Goal: Task Accomplishment & Management: Manage account settings

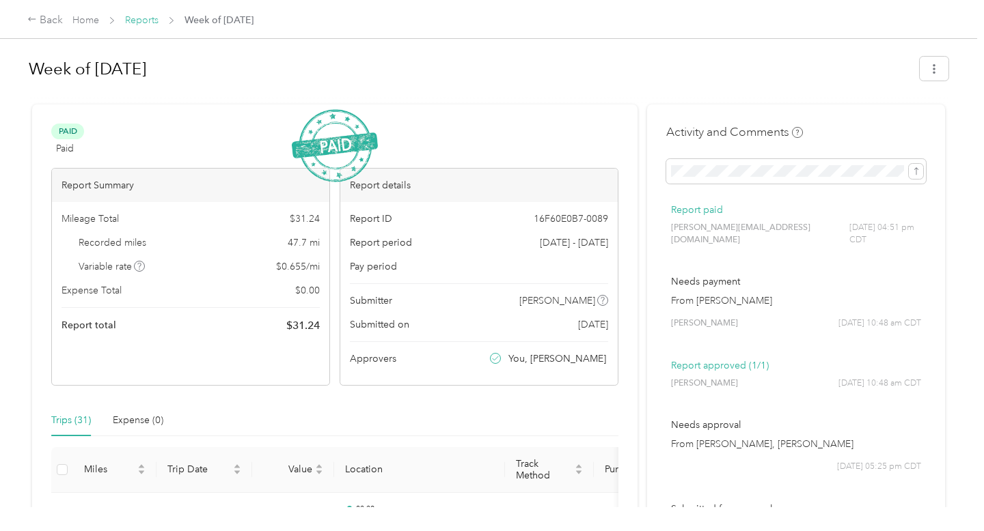
click at [147, 19] on link "Reports" at bounding box center [141, 20] width 33 height 12
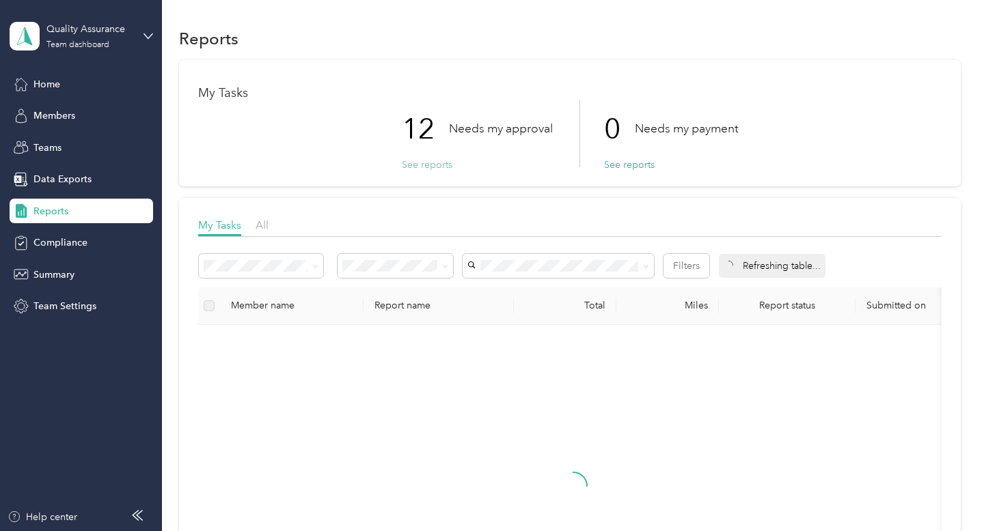
click at [430, 160] on button "See reports" at bounding box center [427, 165] width 51 height 14
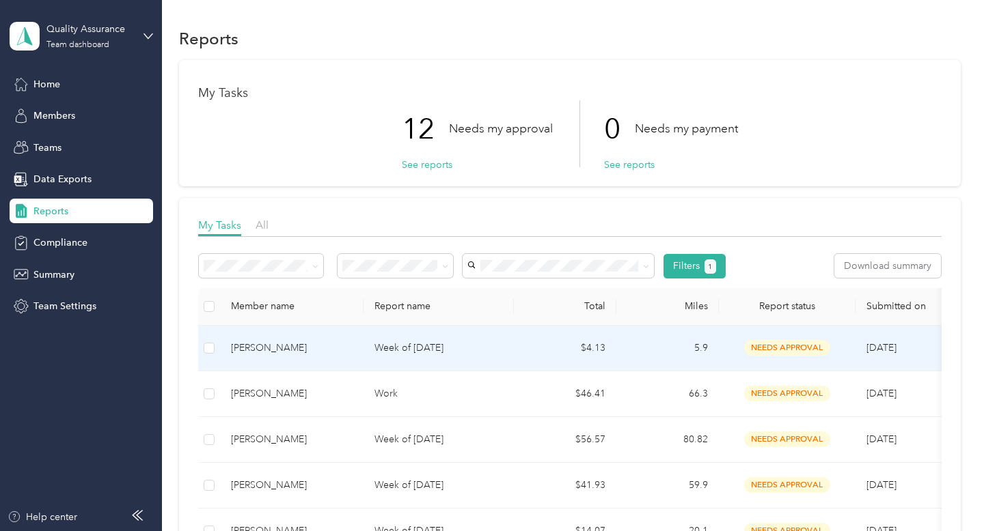
click at [333, 354] on div "[PERSON_NAME]" at bounding box center [292, 348] width 122 height 15
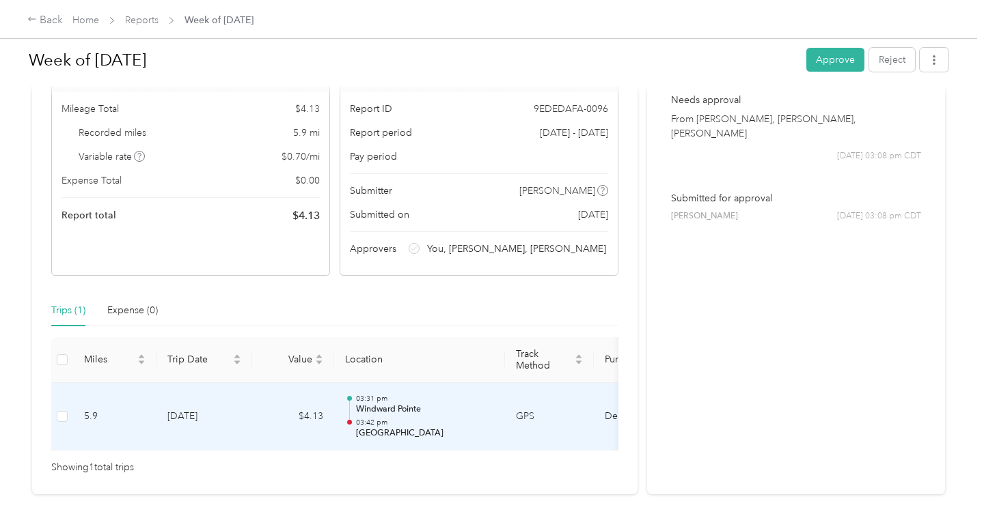
scroll to position [111, 0]
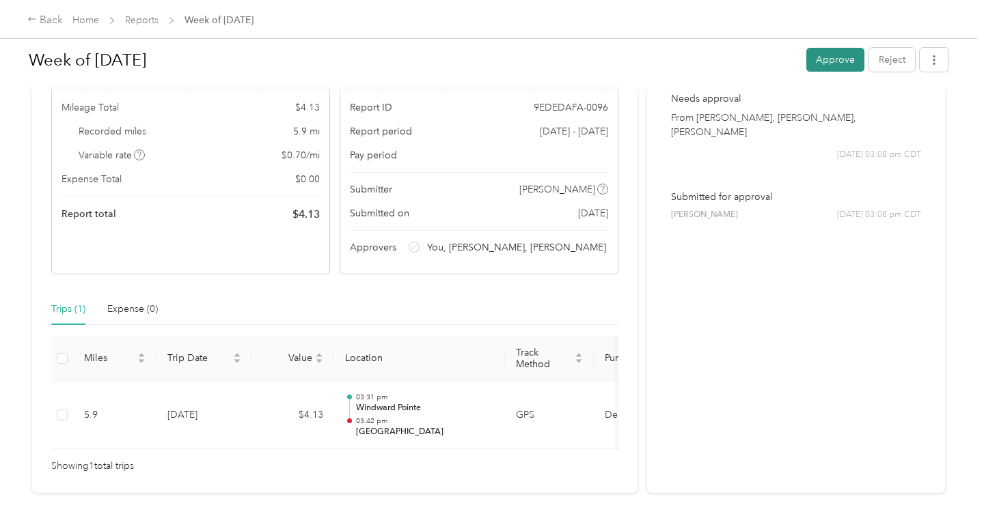
click at [841, 70] on button "Approve" at bounding box center [835, 60] width 58 height 24
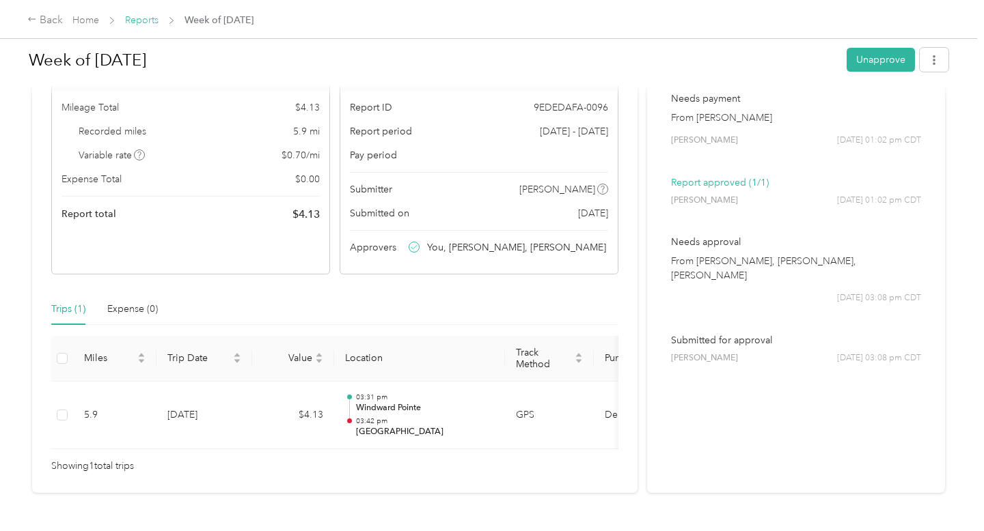
click at [137, 18] on link "Reports" at bounding box center [141, 20] width 33 height 12
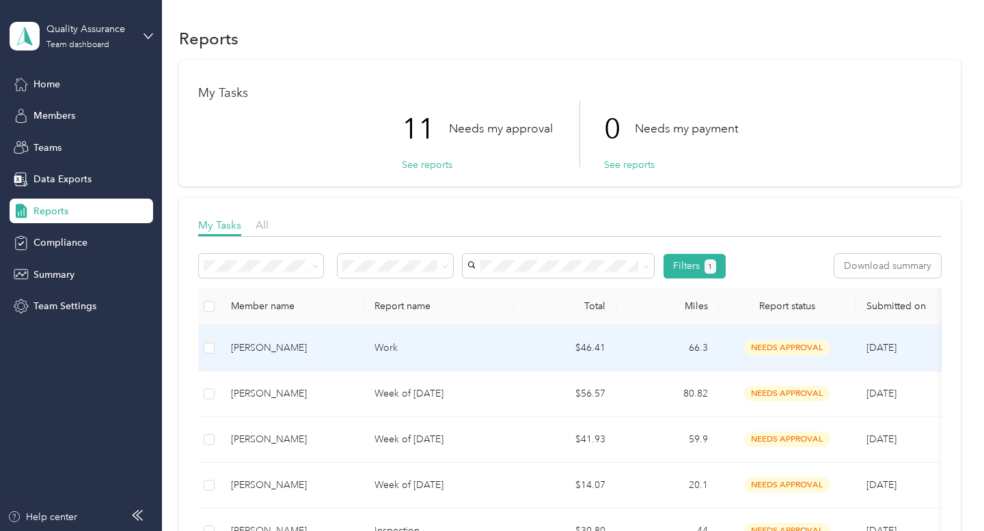
click at [284, 353] on div "[PERSON_NAME]" at bounding box center [292, 348] width 122 height 15
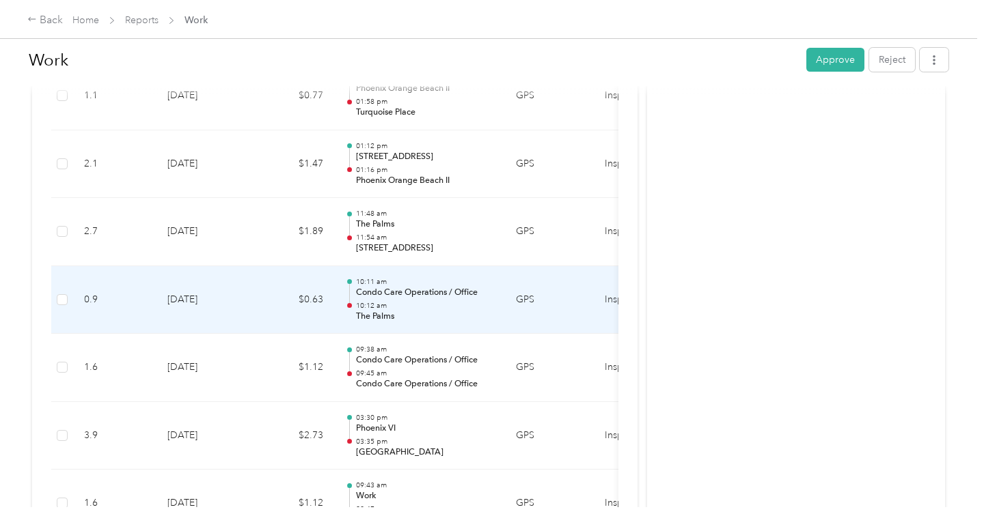
scroll to position [2115, 0]
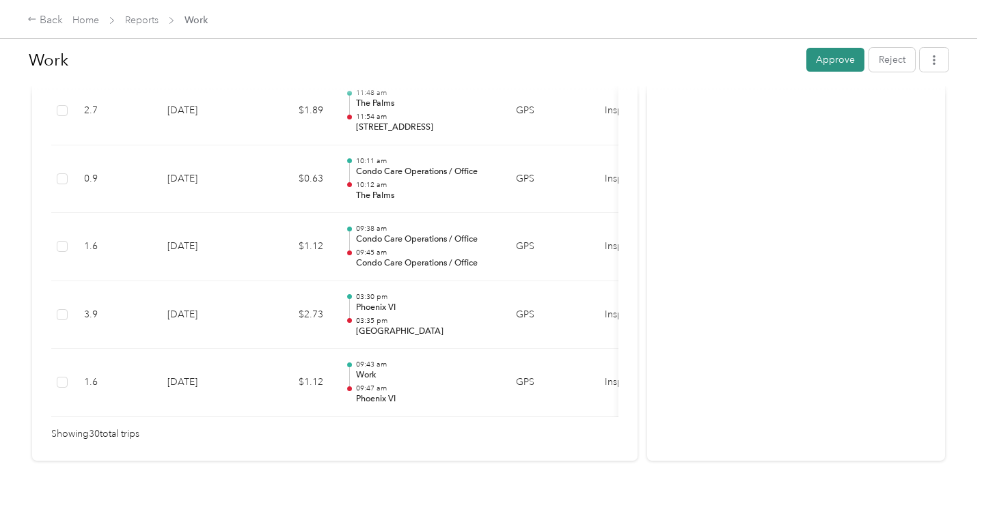
click at [830, 56] on button "Approve" at bounding box center [835, 60] width 58 height 24
click at [125, 20] on link "Reports" at bounding box center [141, 20] width 33 height 12
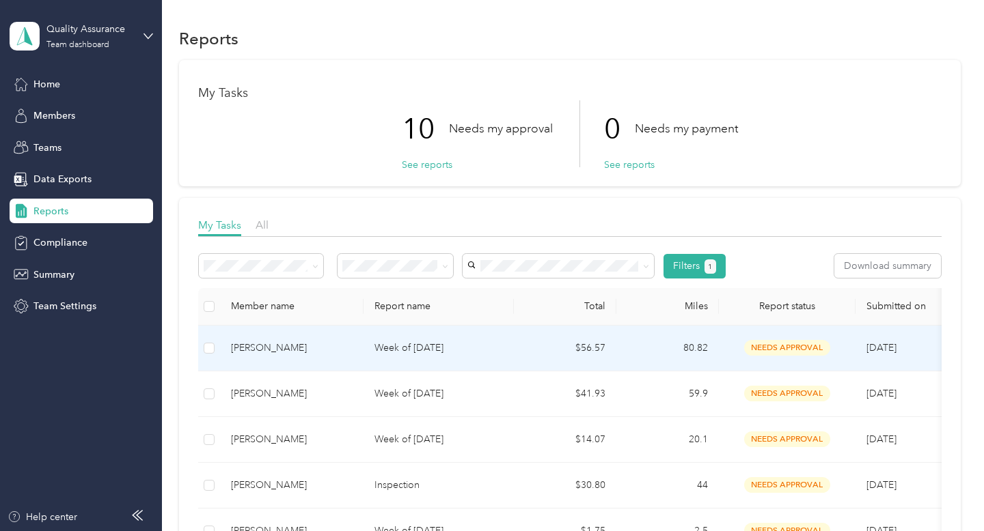
click at [409, 344] on p "Week of [DATE]" at bounding box center [438, 348] width 128 height 15
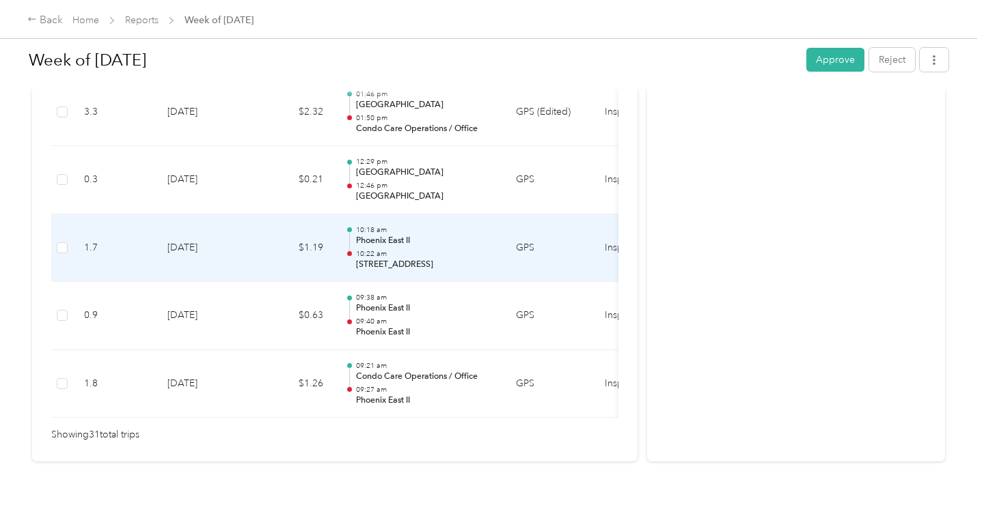
scroll to position [2183, 0]
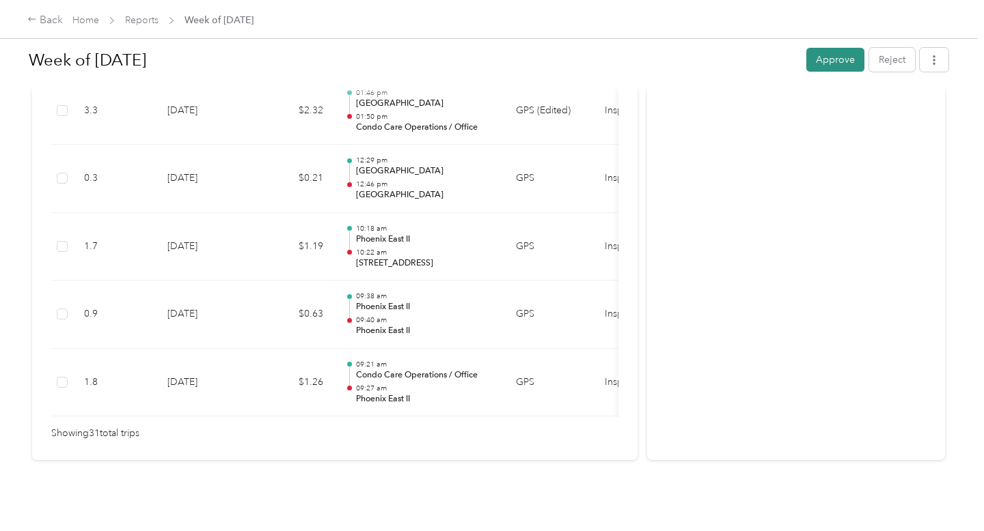
click at [848, 61] on button "Approve" at bounding box center [835, 60] width 58 height 24
click at [137, 19] on link "Reports" at bounding box center [141, 20] width 33 height 12
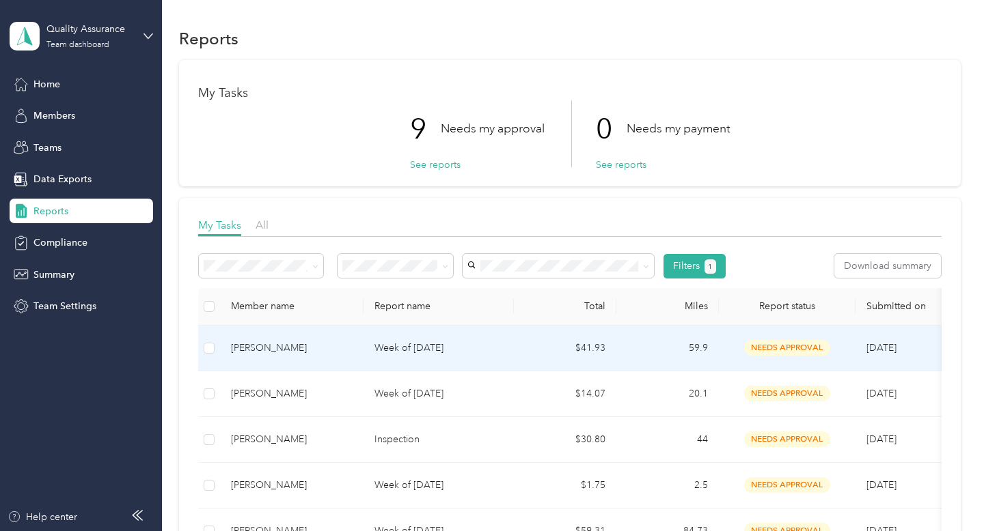
click at [268, 338] on td "[PERSON_NAME]" at bounding box center [291, 349] width 143 height 46
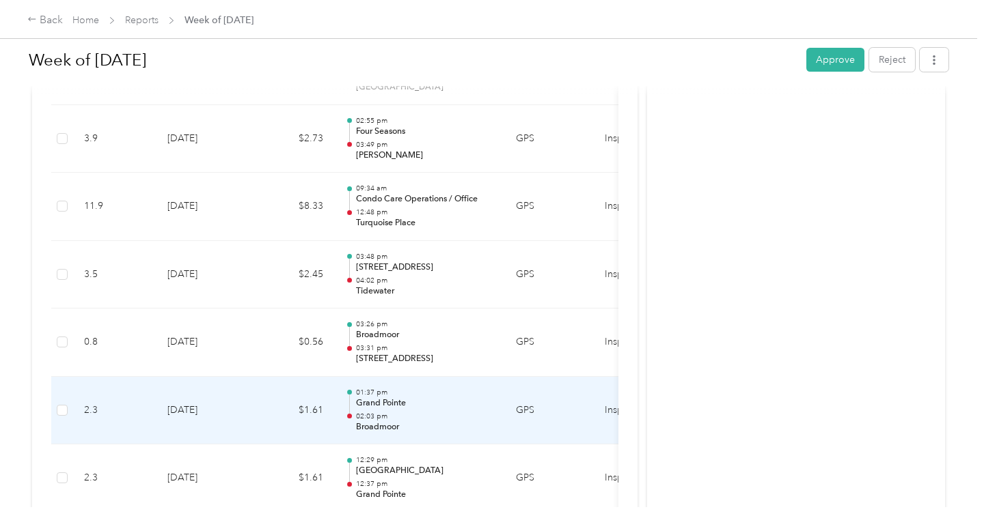
scroll to position [658, 0]
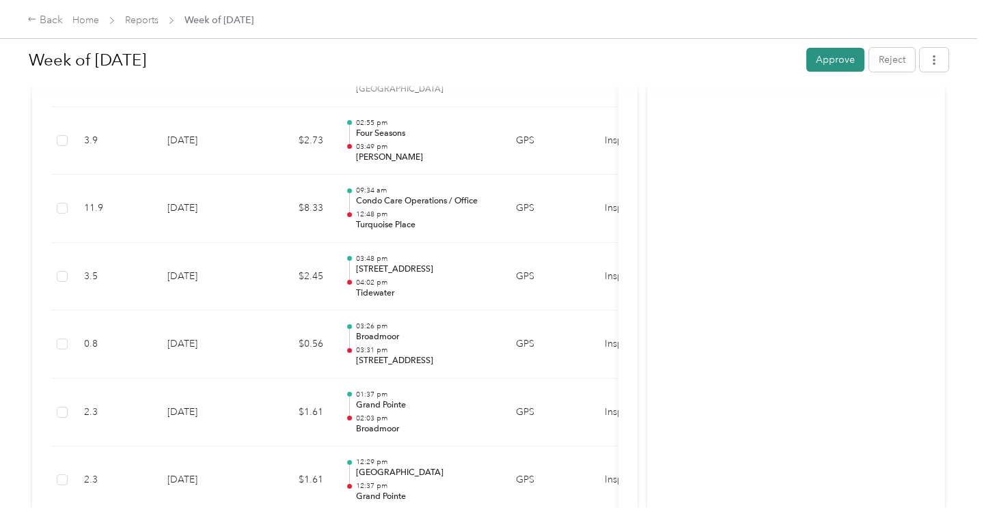
click at [843, 57] on button "Approve" at bounding box center [835, 60] width 58 height 24
click at [145, 16] on link "Reports" at bounding box center [141, 20] width 33 height 12
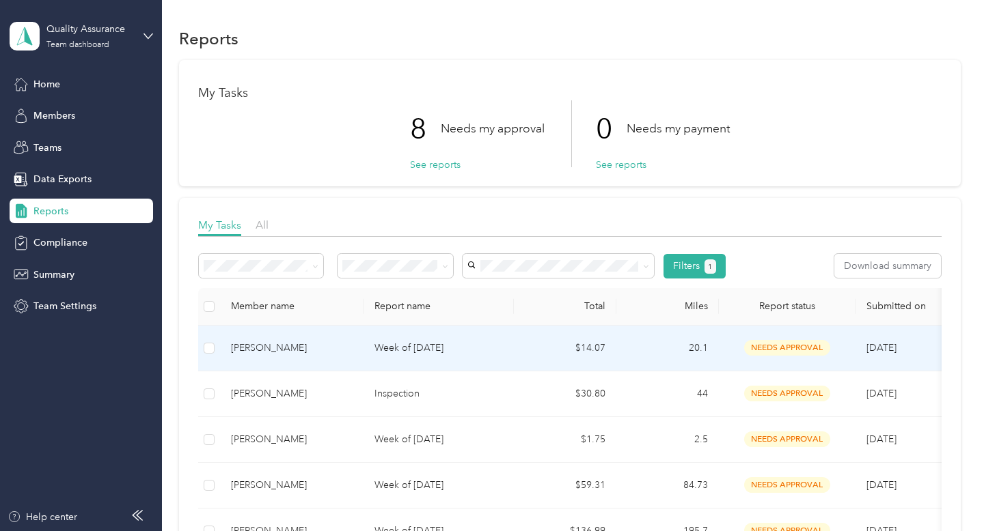
click at [307, 343] on div "[PERSON_NAME]" at bounding box center [292, 348] width 122 height 15
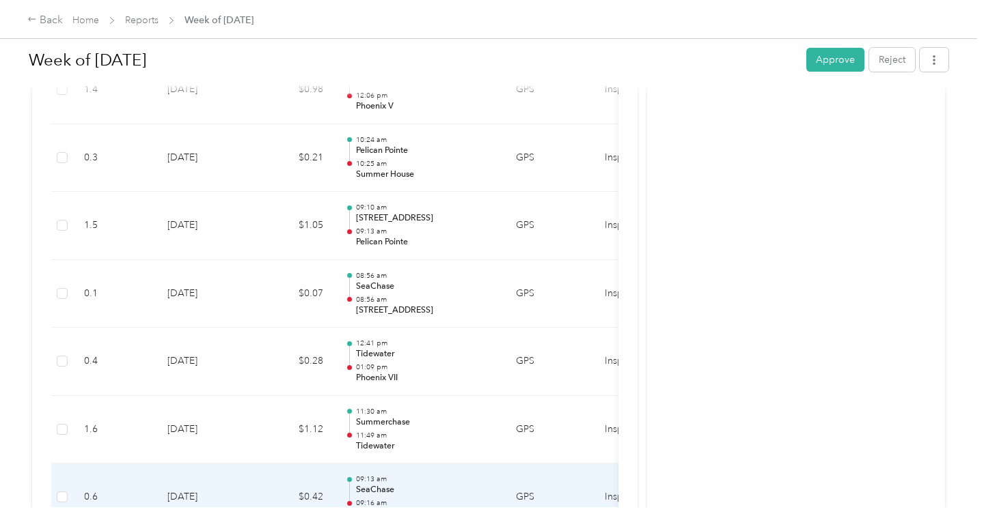
scroll to position [1027, 0]
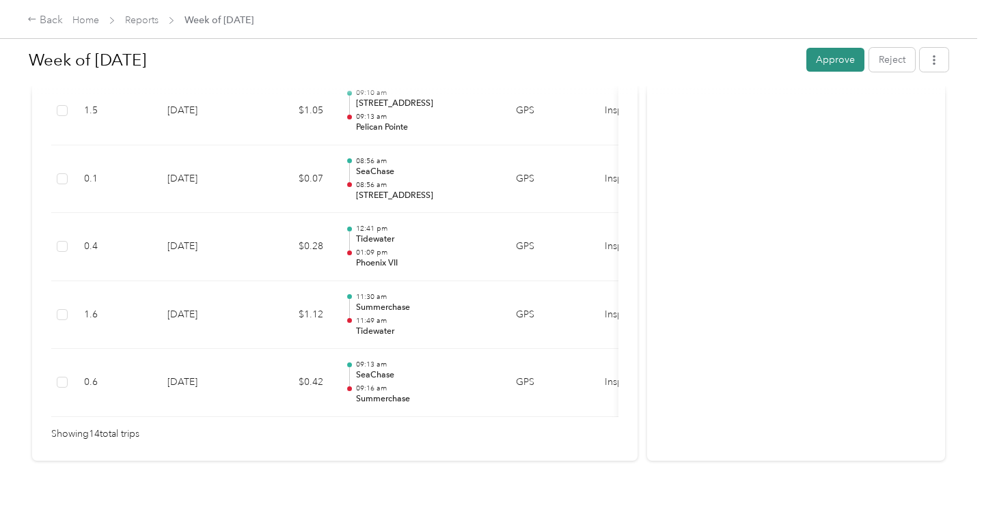
click at [851, 63] on button "Approve" at bounding box center [835, 60] width 58 height 24
click at [149, 18] on link "Reports" at bounding box center [141, 20] width 33 height 12
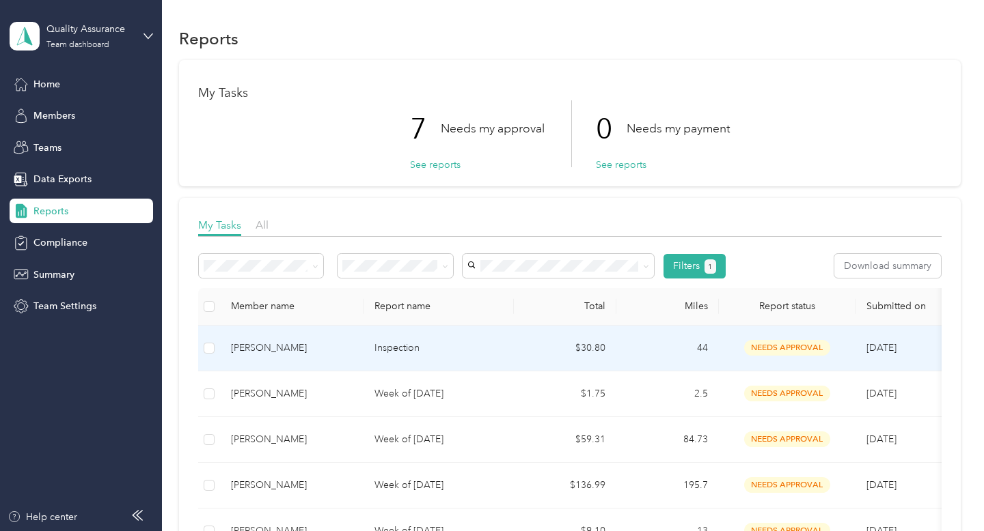
click at [326, 355] on td "[PERSON_NAME]" at bounding box center [291, 349] width 143 height 46
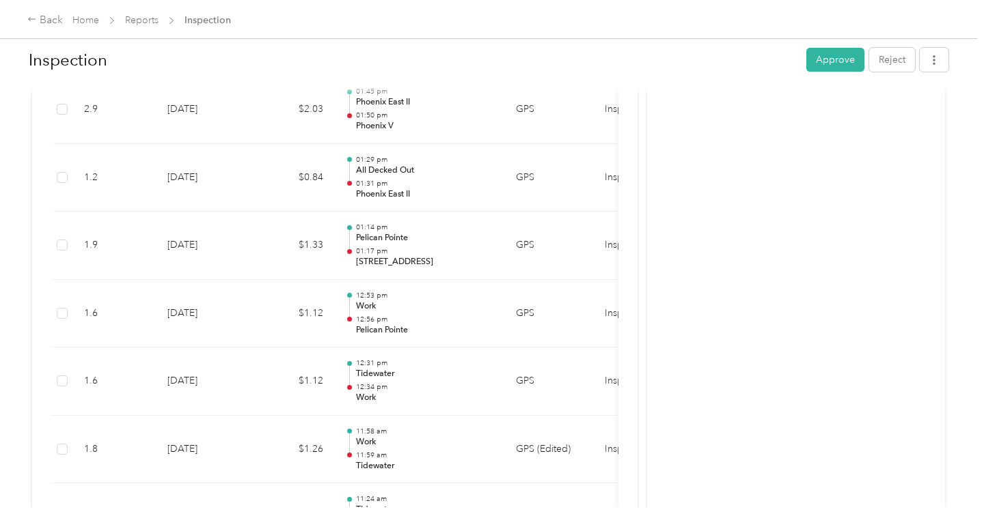
scroll to position [1291, 0]
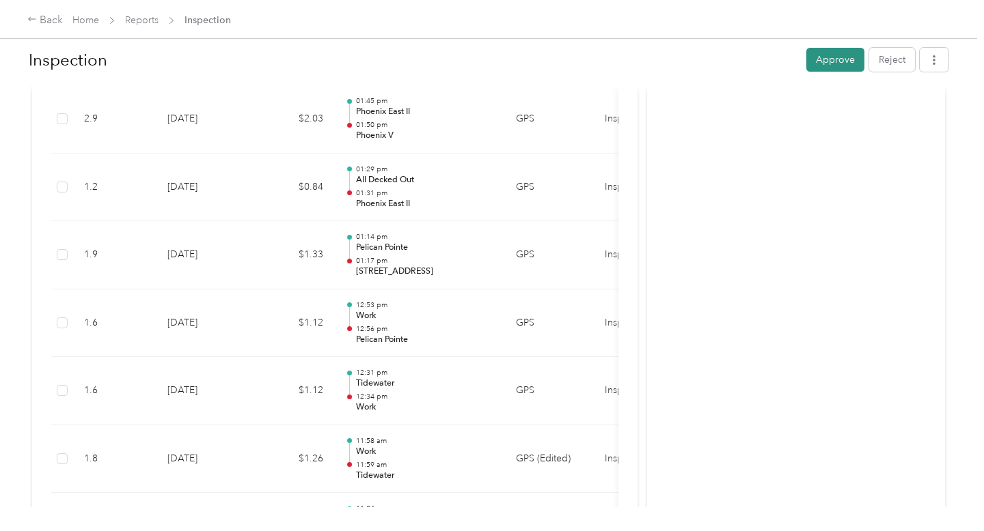
click at [848, 54] on button "Approve" at bounding box center [835, 60] width 58 height 24
click at [150, 14] on span "Reports" at bounding box center [141, 20] width 33 height 14
click at [143, 23] on link "Reports" at bounding box center [141, 20] width 33 height 12
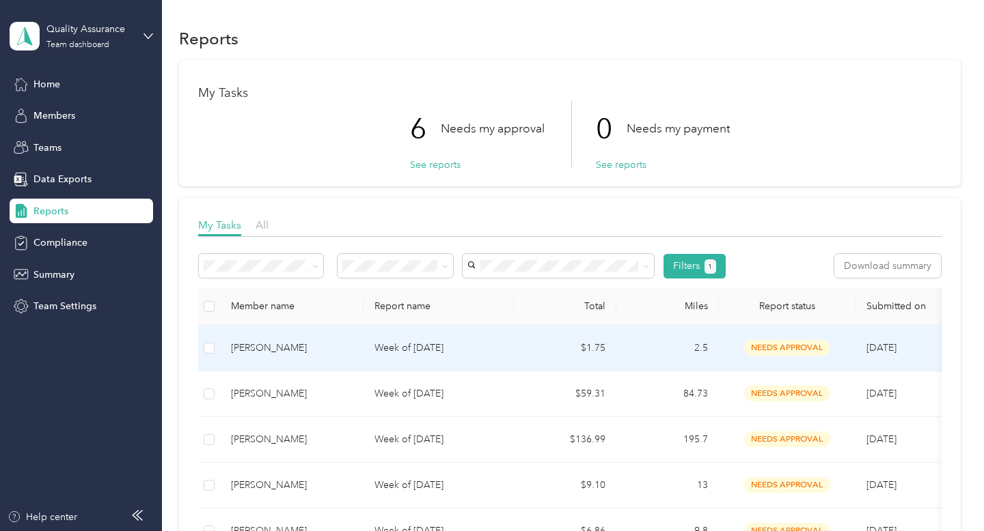
click at [294, 359] on td "[PERSON_NAME]" at bounding box center [291, 349] width 143 height 46
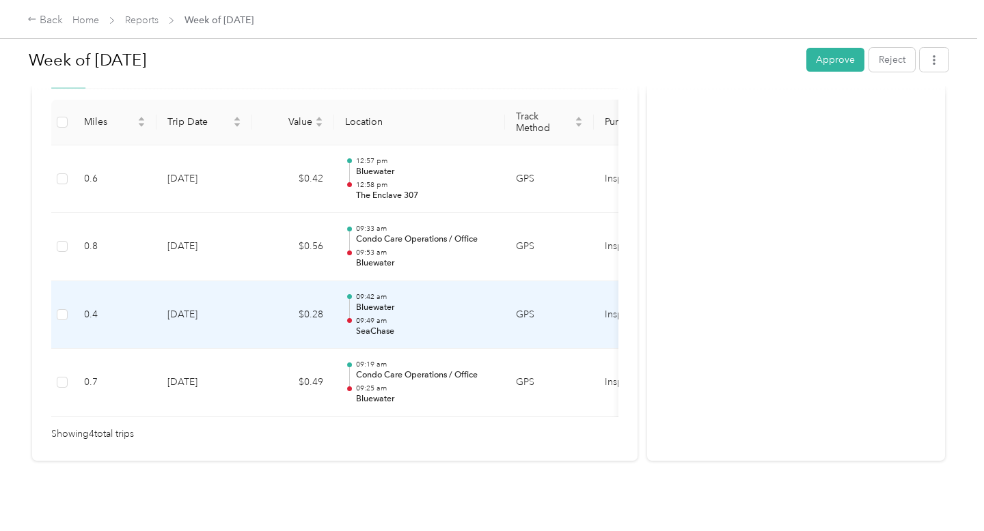
scroll to position [348, 0]
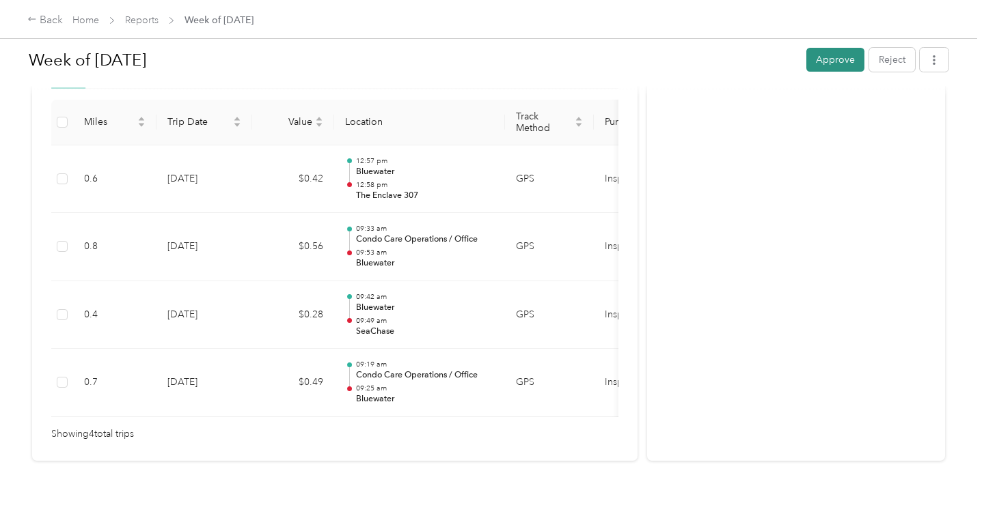
click at [845, 60] on button "Approve" at bounding box center [835, 60] width 58 height 24
click at [142, 24] on link "Reports" at bounding box center [141, 20] width 33 height 12
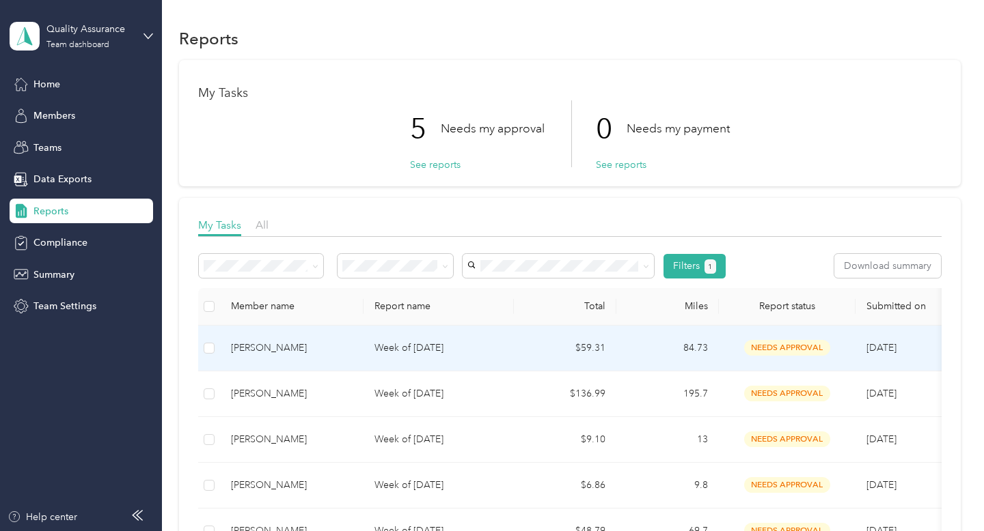
click at [259, 341] on div "[PERSON_NAME]" at bounding box center [292, 348] width 122 height 15
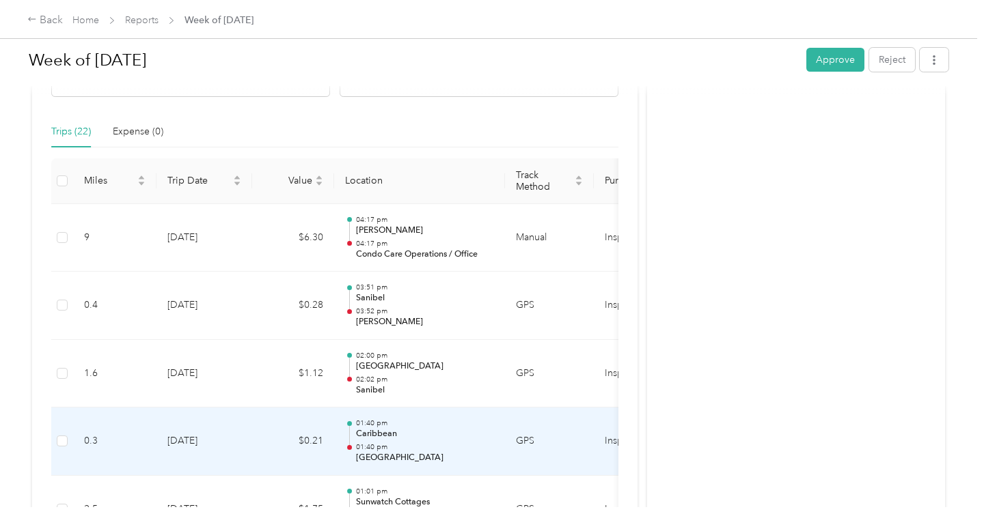
scroll to position [287, 0]
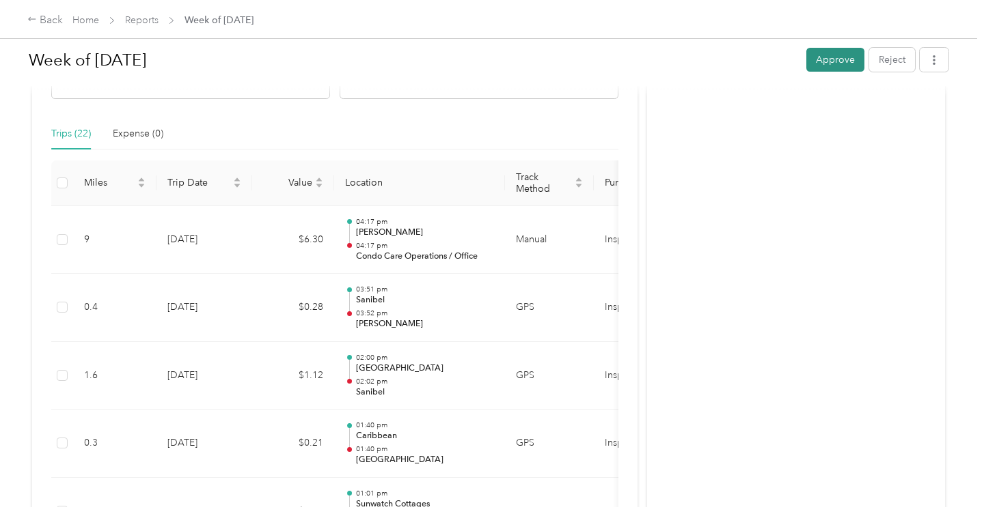
click at [848, 64] on button "Approve" at bounding box center [835, 60] width 58 height 24
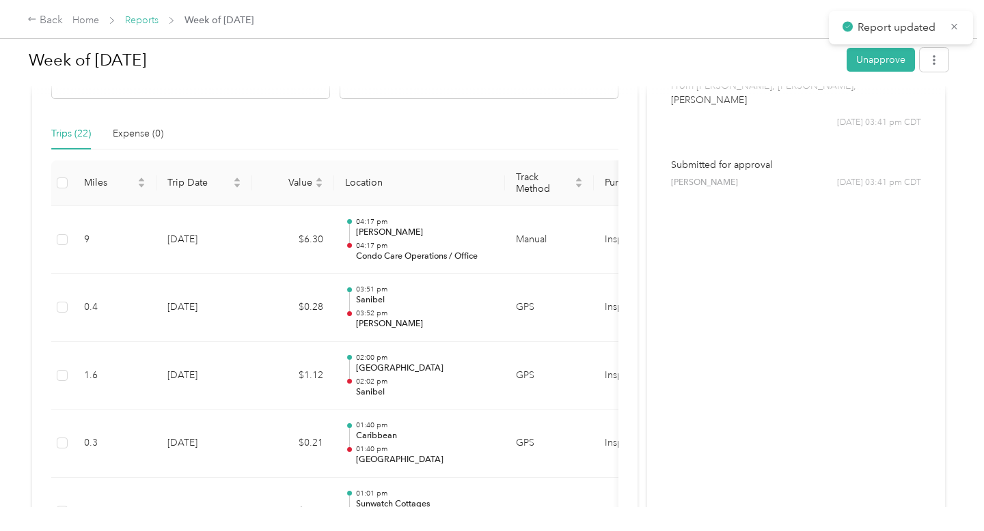
click at [145, 22] on link "Reports" at bounding box center [141, 20] width 33 height 12
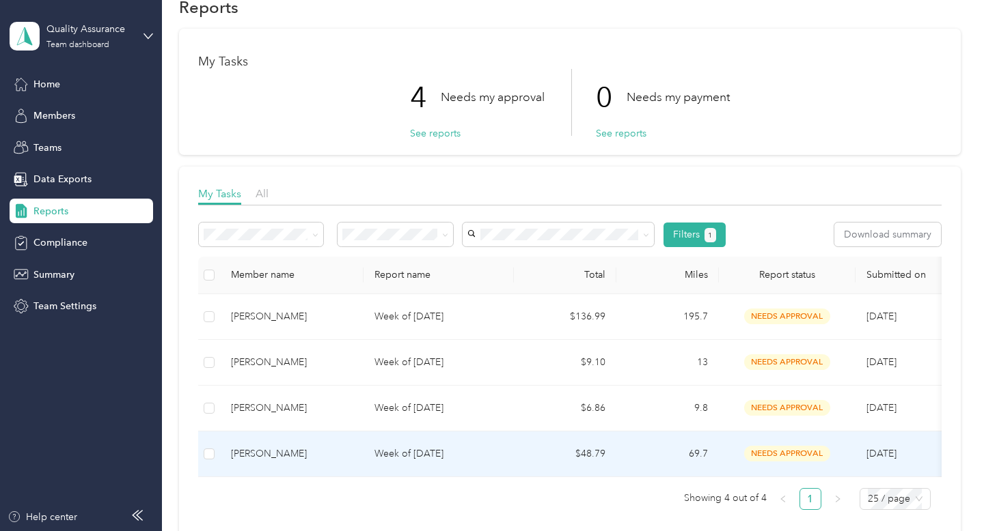
scroll to position [29, 0]
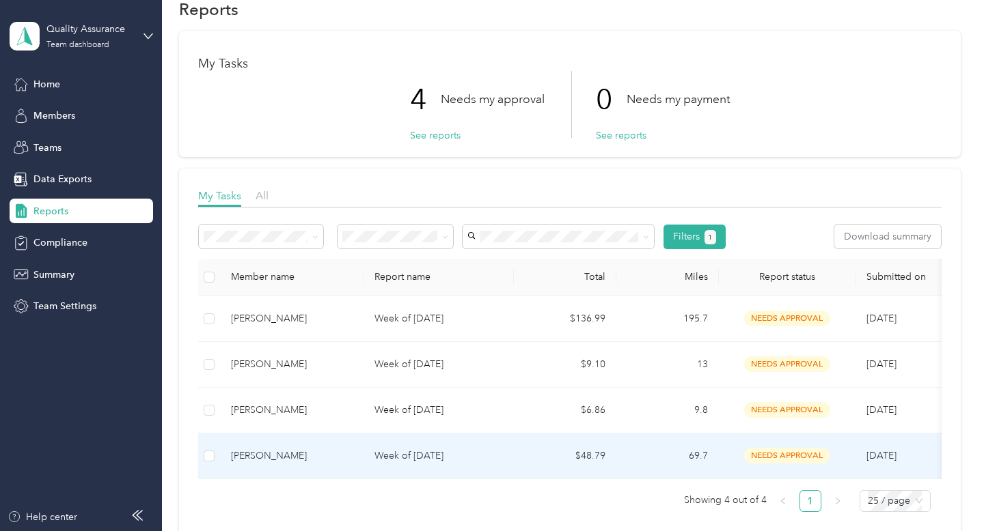
click at [303, 475] on td "[PERSON_NAME]" at bounding box center [291, 457] width 143 height 46
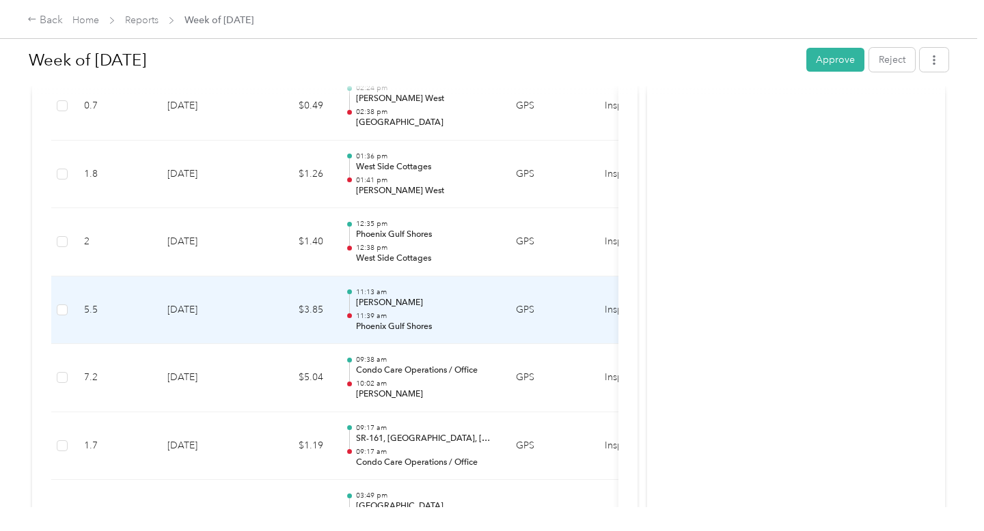
scroll to position [759, 0]
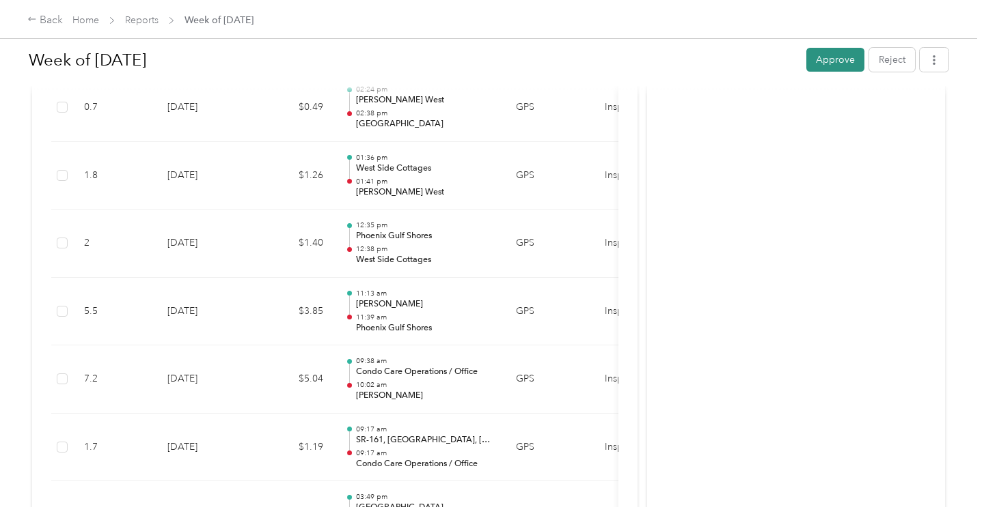
click at [846, 60] on button "Approve" at bounding box center [835, 60] width 58 height 24
click at [139, 18] on link "Reports" at bounding box center [141, 20] width 33 height 12
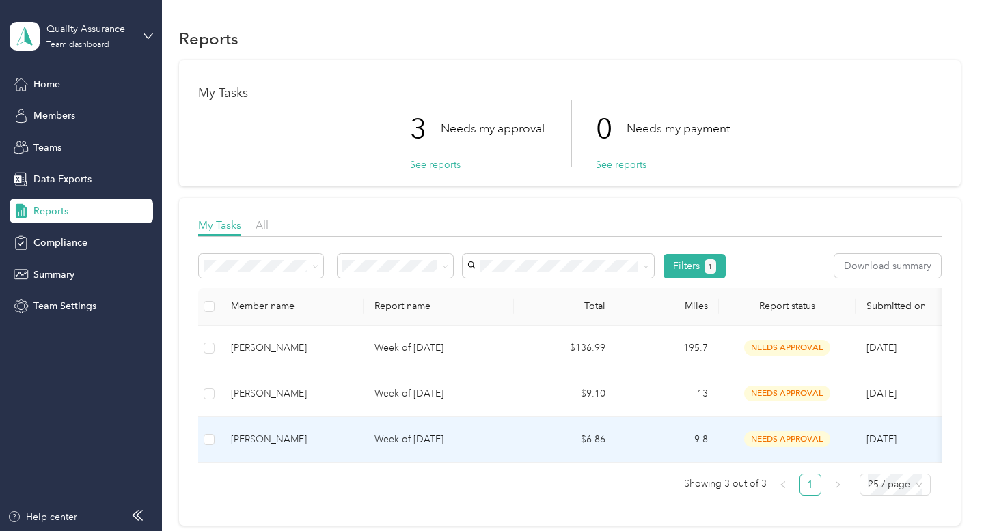
click at [326, 442] on div "[PERSON_NAME]" at bounding box center [292, 439] width 122 height 15
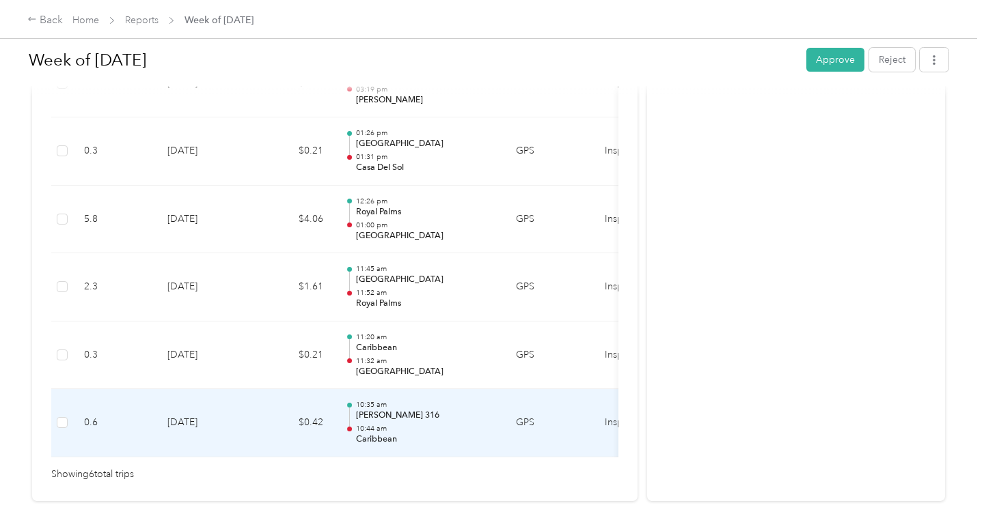
scroll to position [453, 0]
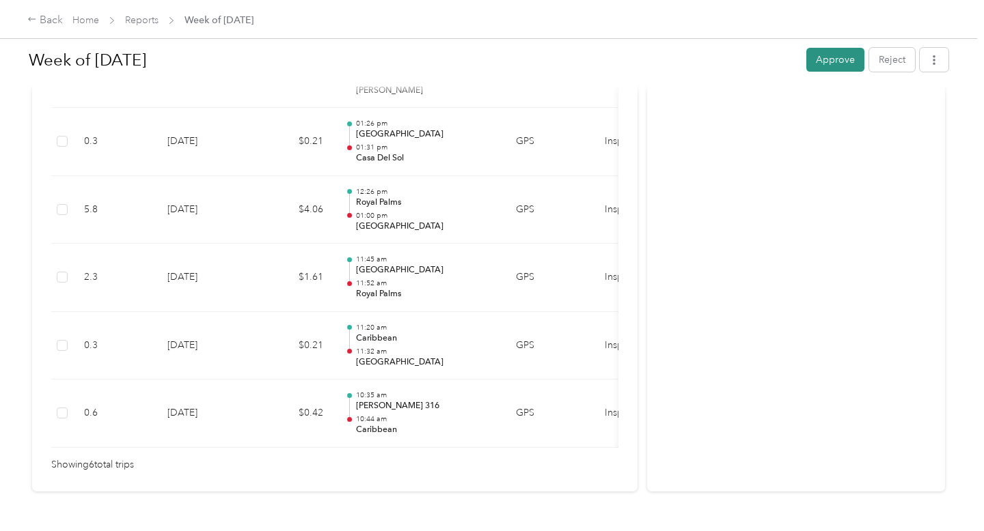
click at [848, 65] on button "Approve" at bounding box center [835, 60] width 58 height 24
click at [143, 18] on link "Reports" at bounding box center [141, 20] width 33 height 12
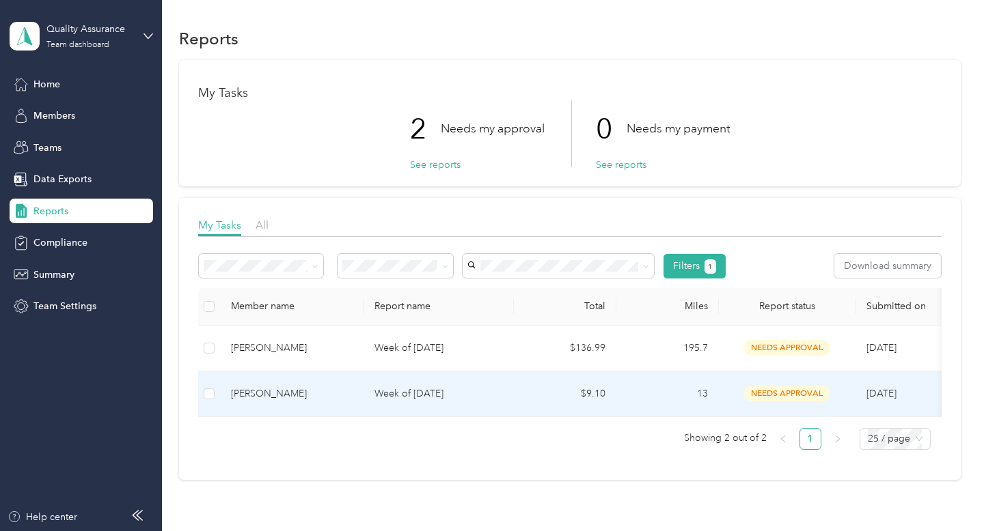
click at [325, 384] on td "[PERSON_NAME]" at bounding box center [291, 395] width 143 height 46
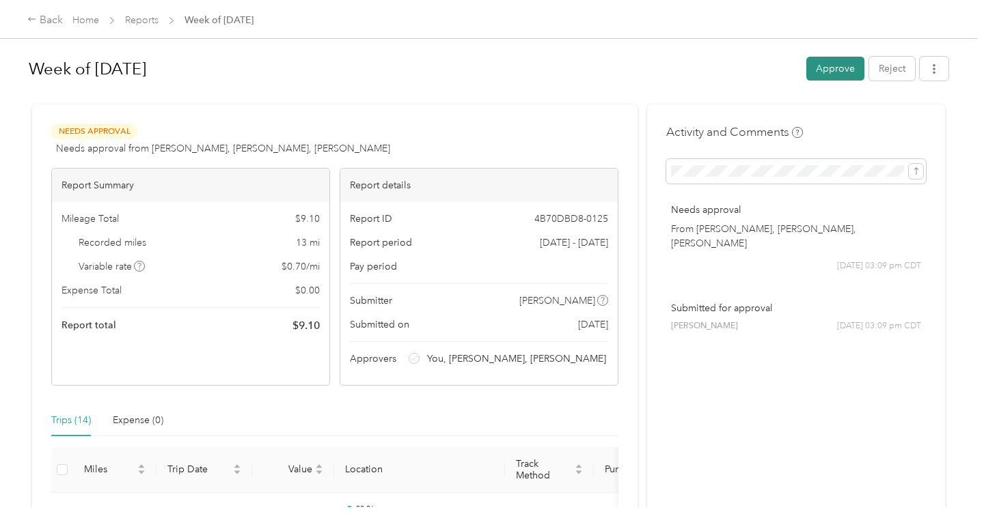
click at [859, 68] on button "Approve" at bounding box center [835, 69] width 58 height 24
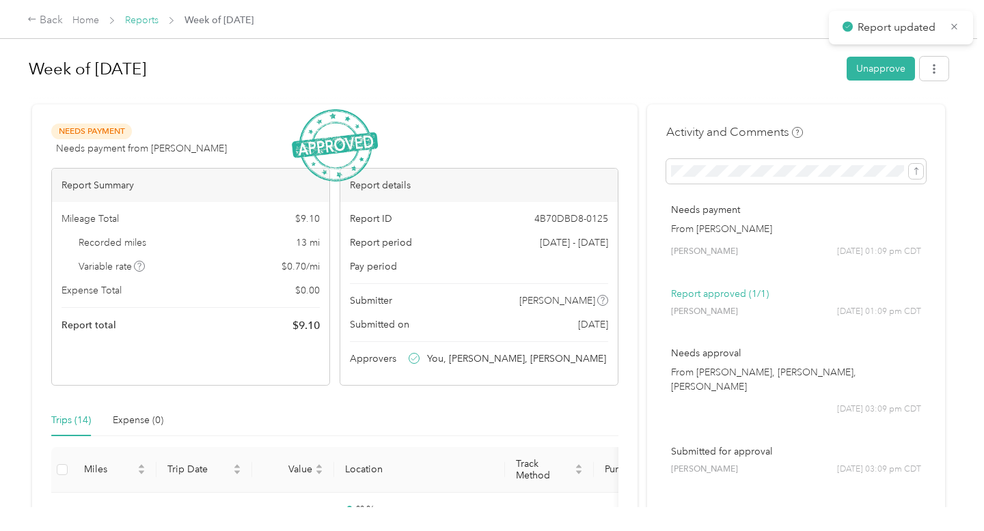
click at [141, 15] on link "Reports" at bounding box center [141, 20] width 33 height 12
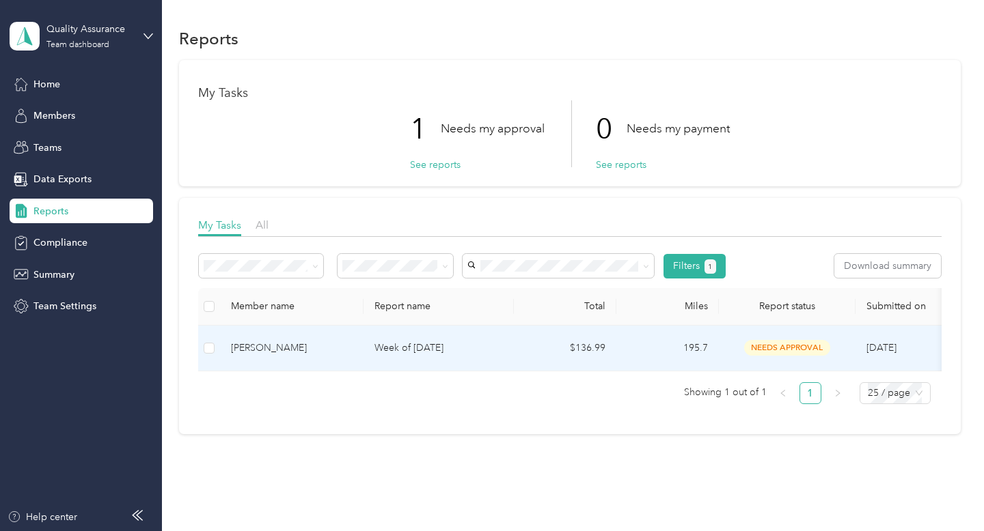
click at [288, 348] on div "[PERSON_NAME]" at bounding box center [292, 348] width 122 height 15
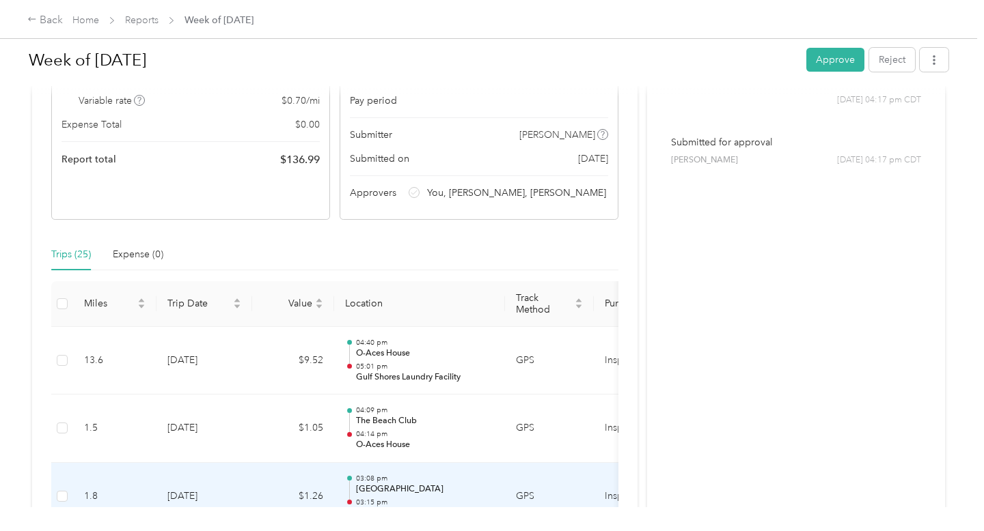
scroll to position [173, 0]
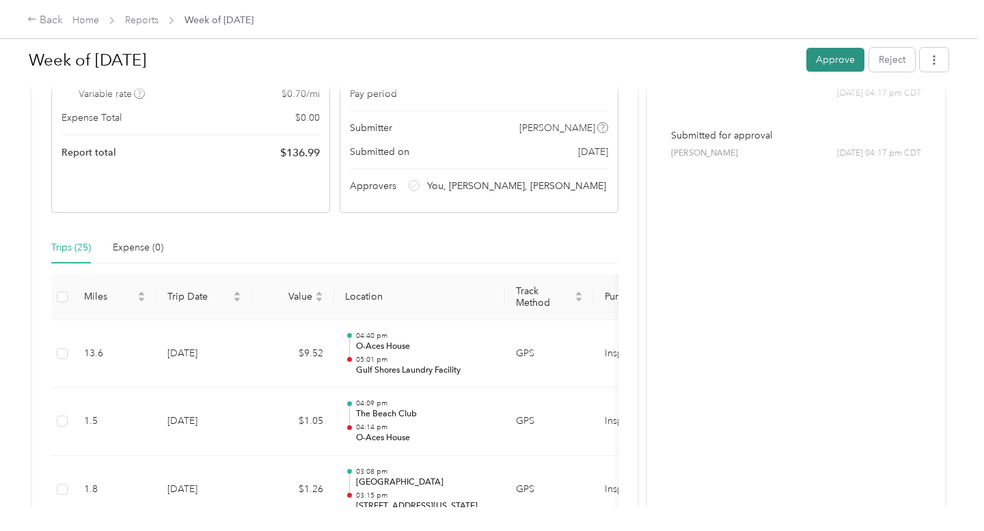
click at [837, 69] on button "Approve" at bounding box center [835, 60] width 58 height 24
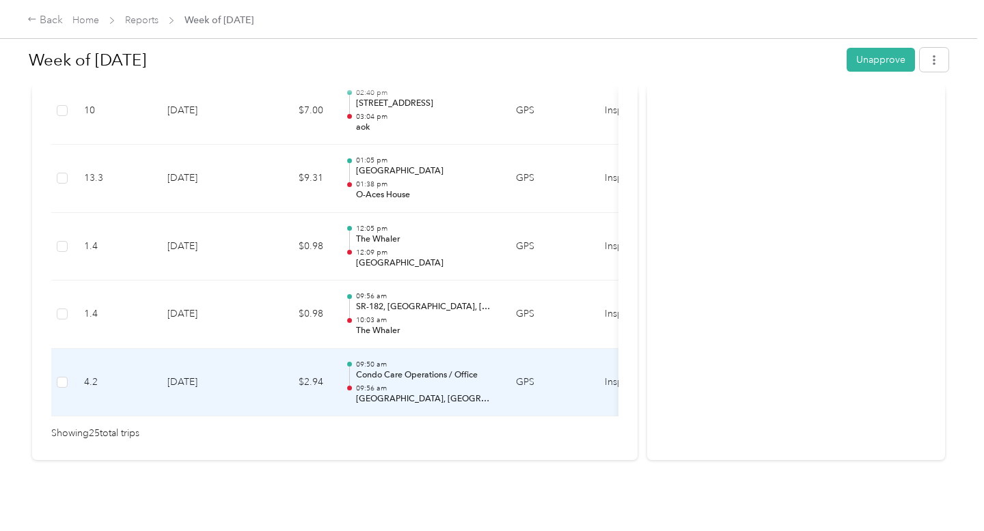
scroll to position [1774, 0]
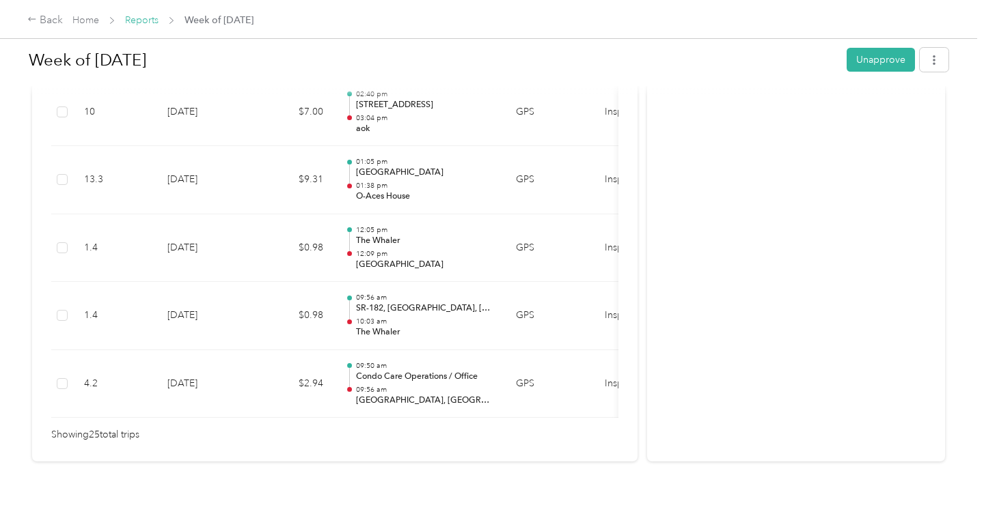
click at [152, 18] on link "Reports" at bounding box center [141, 20] width 33 height 12
